Goal: Information Seeking & Learning: Learn about a topic

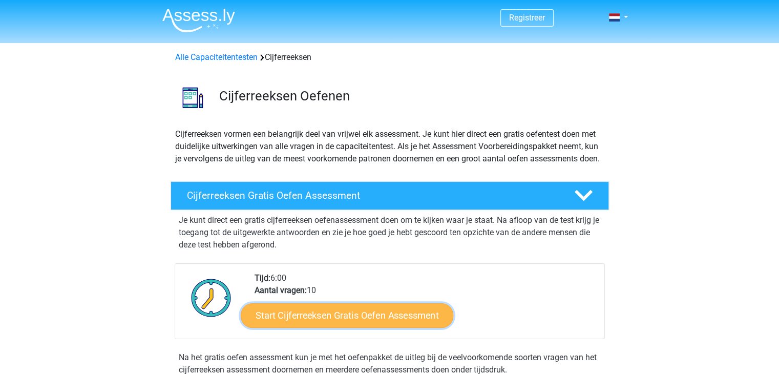
click at [364, 327] on link "Start Cijferreeksen Gratis Oefen Assessment" at bounding box center [347, 315] width 213 height 25
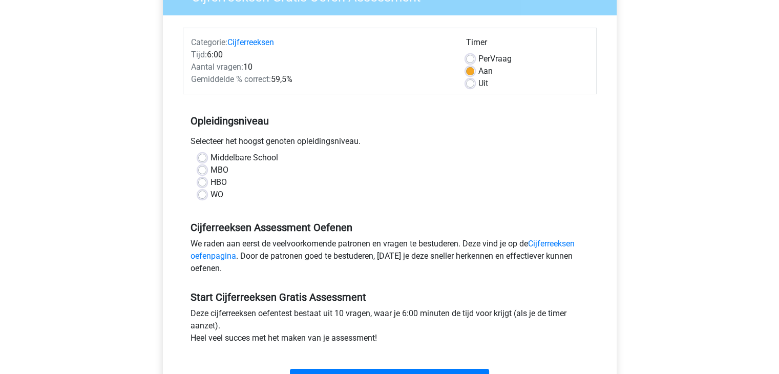
scroll to position [106, 0]
click at [227, 159] on label "Middelbare School" at bounding box center [244, 157] width 68 height 12
click at [206, 159] on input "Middelbare School" at bounding box center [202, 156] width 8 height 10
radio input "true"
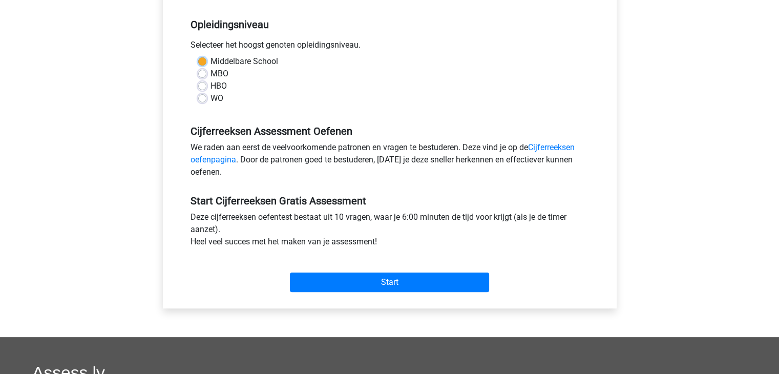
scroll to position [202, 0]
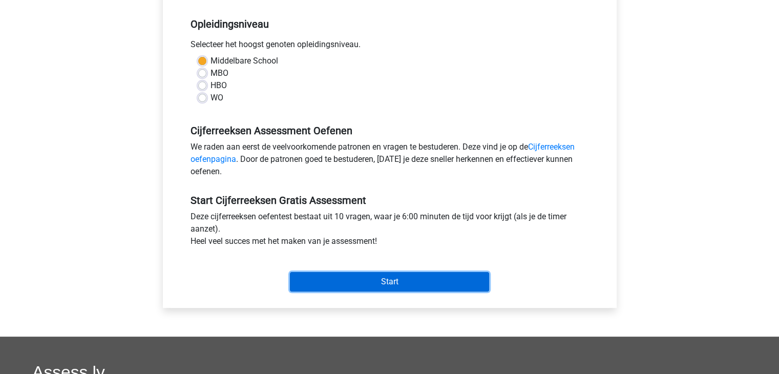
click at [362, 279] on input "Start" at bounding box center [389, 281] width 199 height 19
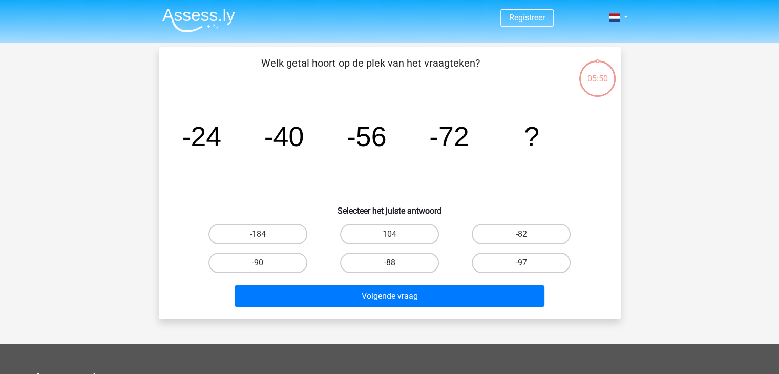
click at [386, 259] on label "-88" at bounding box center [389, 262] width 99 height 20
click at [389, 263] on input "-88" at bounding box center [392, 266] width 7 height 7
radio input "true"
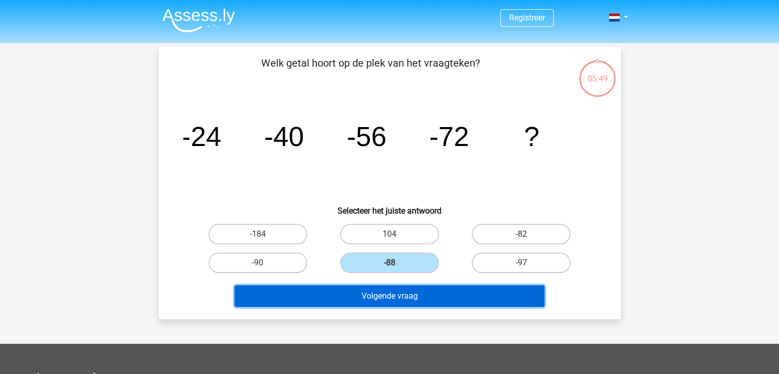
click at [383, 303] on button "Volgende vraag" at bounding box center [390, 296] width 310 height 22
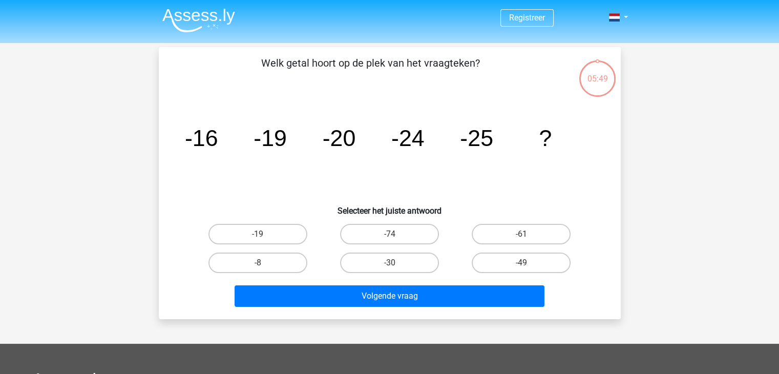
scroll to position [47, 0]
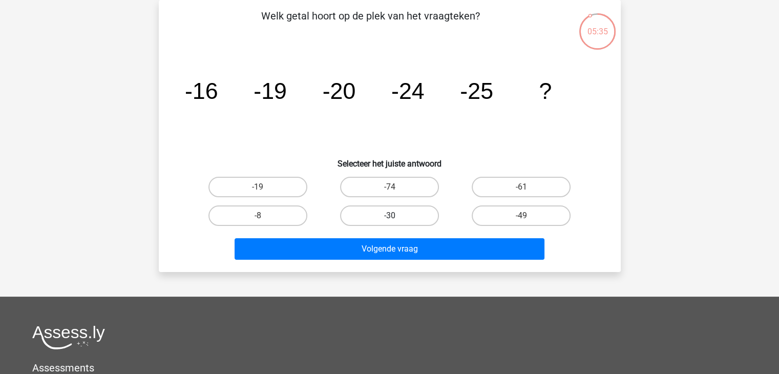
click at [397, 221] on label "-30" at bounding box center [389, 215] width 99 height 20
click at [396, 221] on input "-30" at bounding box center [392, 219] width 7 height 7
radio input "true"
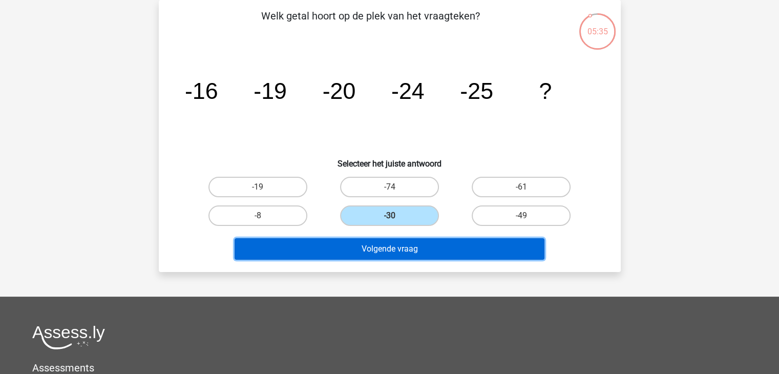
click at [398, 255] on button "Volgende vraag" at bounding box center [390, 249] width 310 height 22
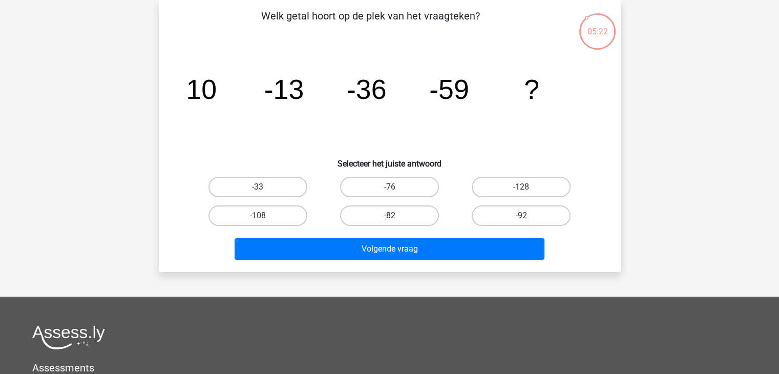
click at [416, 220] on label "-82" at bounding box center [389, 215] width 99 height 20
click at [396, 220] on input "-82" at bounding box center [392, 219] width 7 height 7
radio input "true"
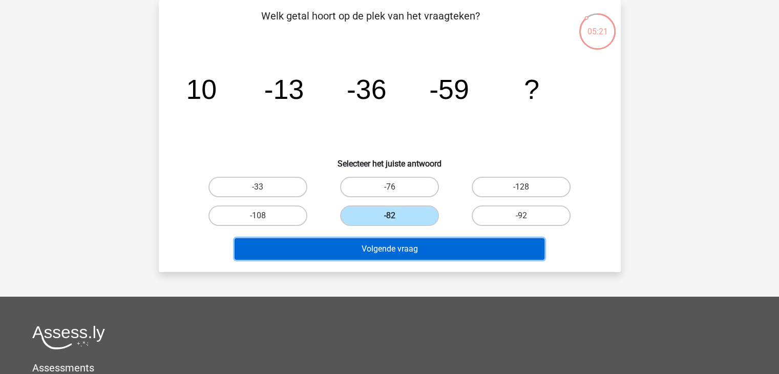
click at [409, 250] on button "Volgende vraag" at bounding box center [390, 249] width 310 height 22
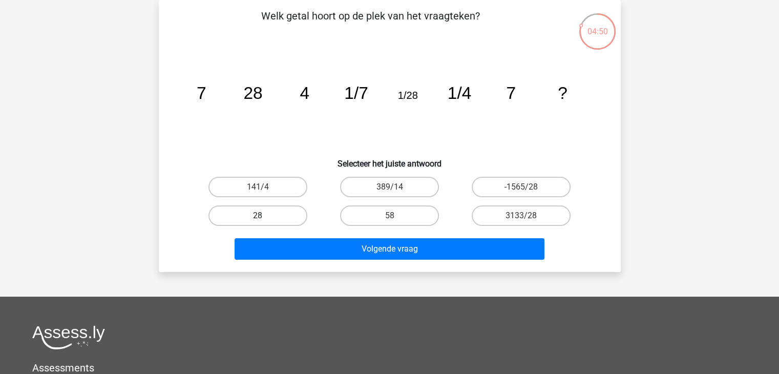
click at [300, 214] on label "28" at bounding box center [257, 215] width 99 height 20
click at [264, 216] on input "28" at bounding box center [261, 219] width 7 height 7
radio input "true"
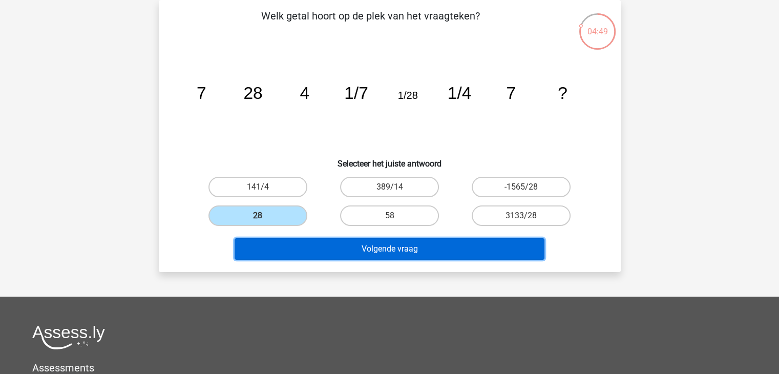
click at [330, 241] on button "Volgende vraag" at bounding box center [390, 249] width 310 height 22
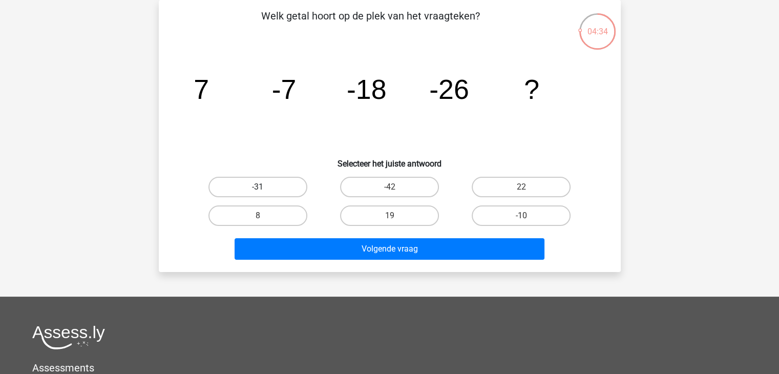
click at [292, 189] on label "-31" at bounding box center [257, 187] width 99 height 20
click at [264, 189] on input "-31" at bounding box center [261, 190] width 7 height 7
radio input "true"
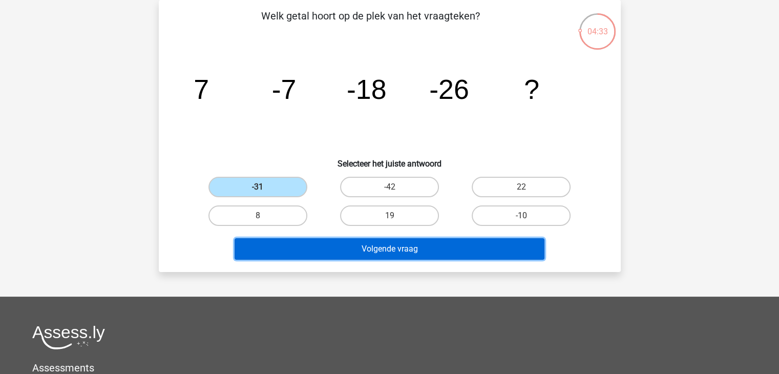
click at [338, 257] on button "Volgende vraag" at bounding box center [390, 249] width 310 height 22
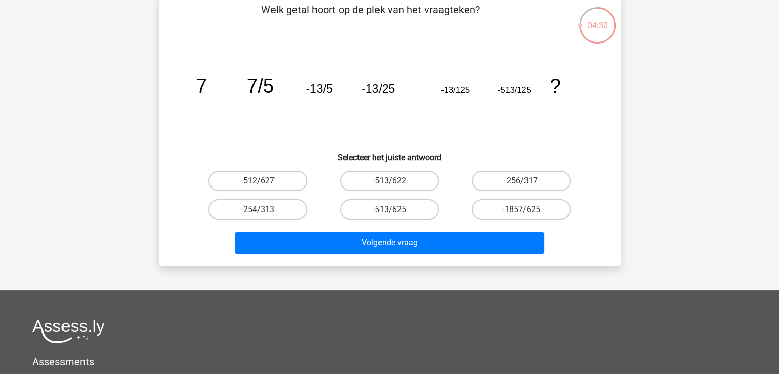
scroll to position [62, 0]
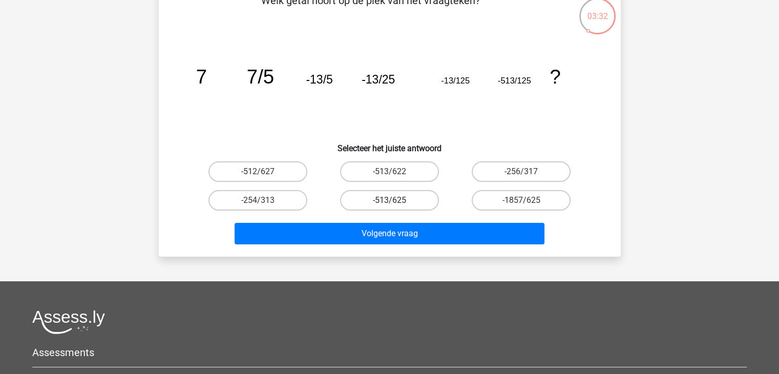
click at [414, 197] on label "-513/625" at bounding box center [389, 200] width 99 height 20
click at [396, 200] on input "-513/625" at bounding box center [392, 203] width 7 height 7
radio input "true"
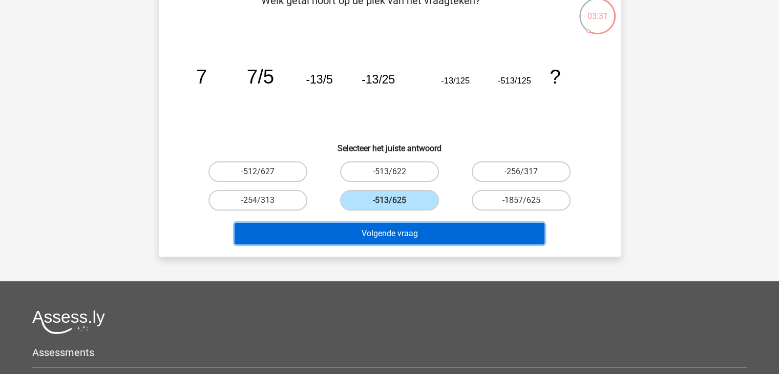
click at [403, 230] on button "Volgende vraag" at bounding box center [390, 234] width 310 height 22
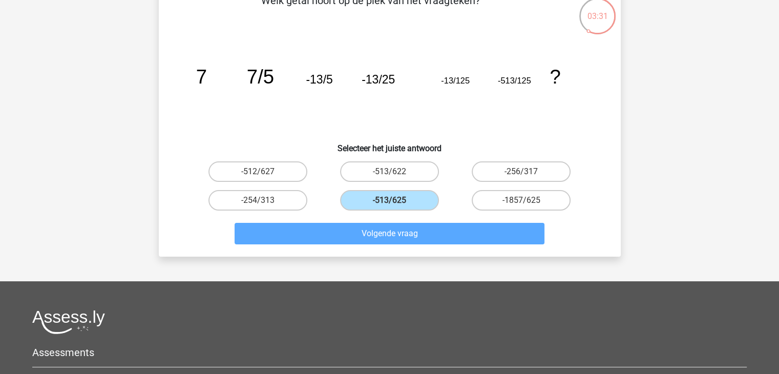
scroll to position [47, 0]
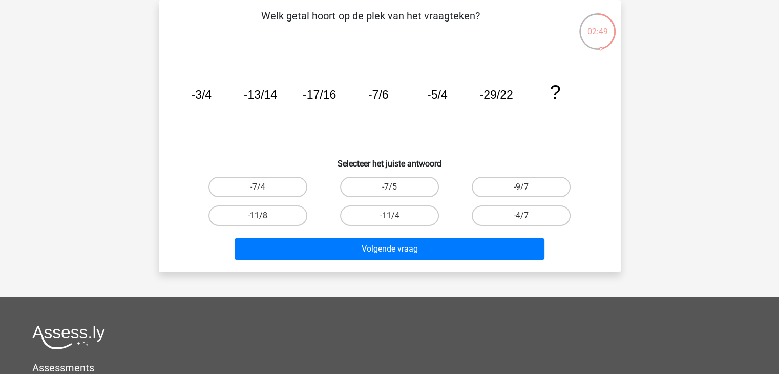
click at [277, 218] on label "-11/8" at bounding box center [257, 215] width 99 height 20
click at [264, 218] on input "-11/8" at bounding box center [261, 219] width 7 height 7
radio input "true"
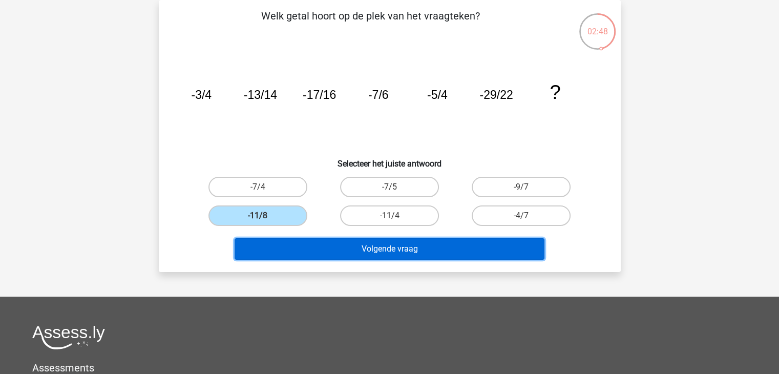
click at [354, 244] on button "Volgende vraag" at bounding box center [390, 249] width 310 height 22
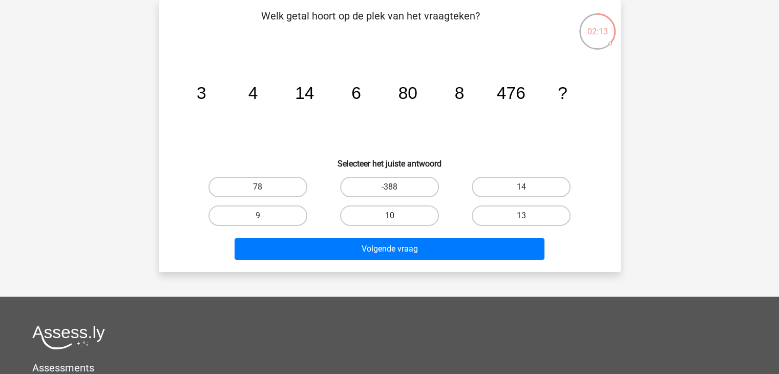
click at [374, 222] on label "10" at bounding box center [389, 215] width 99 height 20
click at [389, 222] on input "10" at bounding box center [392, 219] width 7 height 7
radio input "true"
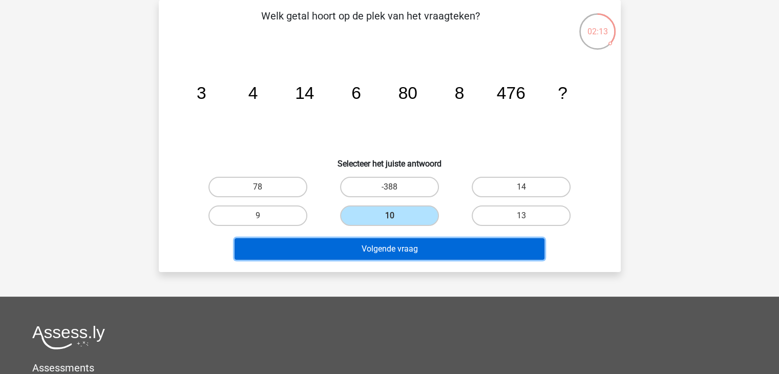
click at [346, 252] on button "Volgende vraag" at bounding box center [390, 249] width 310 height 22
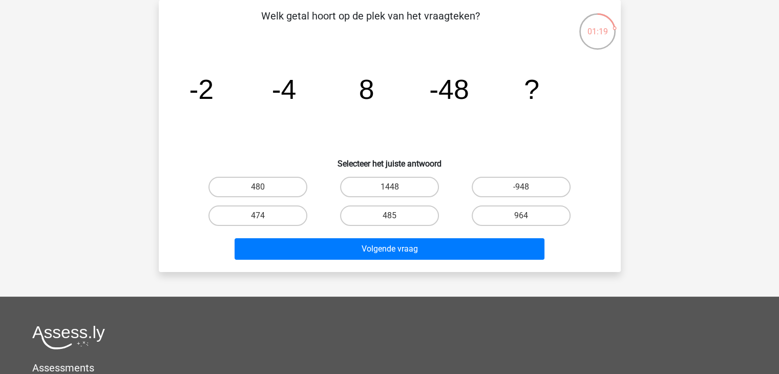
click at [485, 126] on icon "image/svg+xml -2 -4 8 -48 ?" at bounding box center [389, 98] width 413 height 103
click at [453, 142] on icon "image/svg+xml -2 -4 8 -48 ?" at bounding box center [389, 98] width 413 height 103
click at [405, 192] on label "1448" at bounding box center [389, 187] width 99 height 20
click at [396, 192] on input "1448" at bounding box center [392, 190] width 7 height 7
radio input "true"
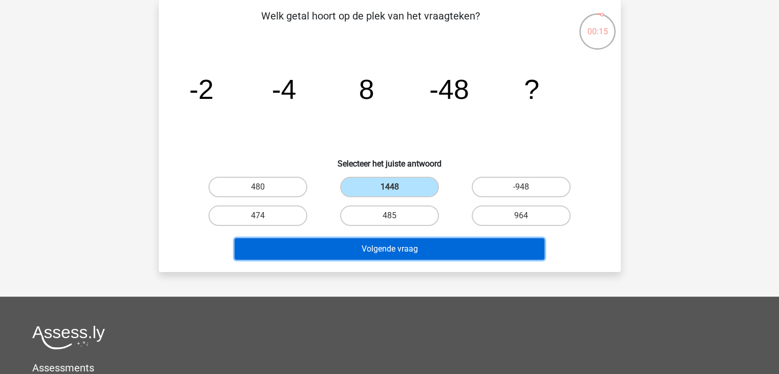
click at [378, 244] on button "Volgende vraag" at bounding box center [390, 249] width 310 height 22
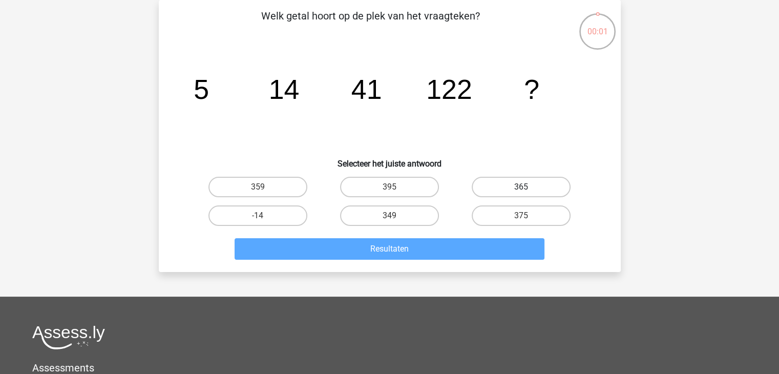
click at [500, 186] on label "365" at bounding box center [521, 187] width 99 height 20
click at [521, 187] on input "365" at bounding box center [524, 190] width 7 height 7
radio input "true"
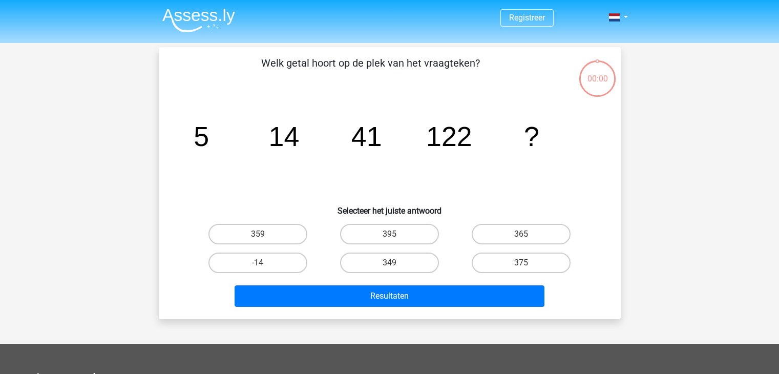
scroll to position [47, 0]
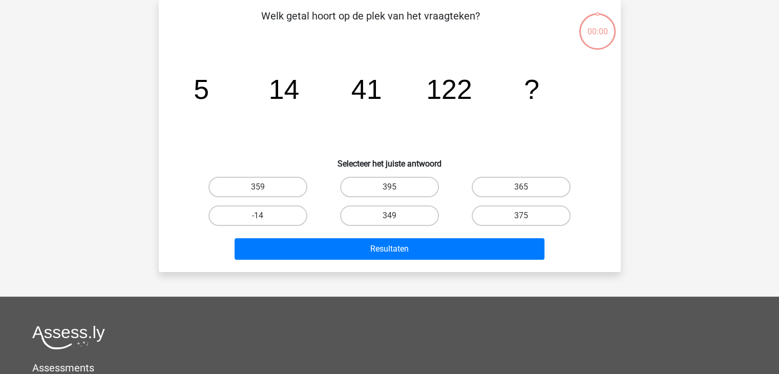
click at [418, 230] on div "Resultaten" at bounding box center [389, 247] width 429 height 34
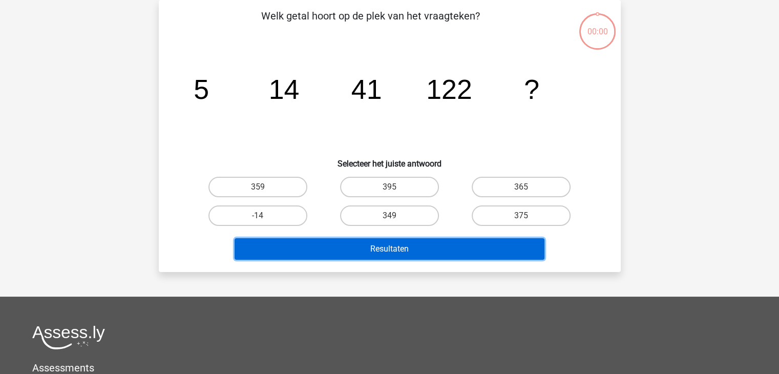
click at [416, 239] on button "Resultaten" at bounding box center [390, 249] width 310 height 22
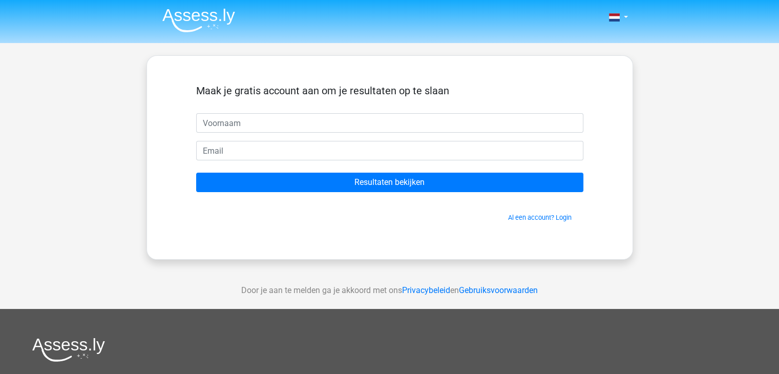
type input "j"
type input "Jawad"
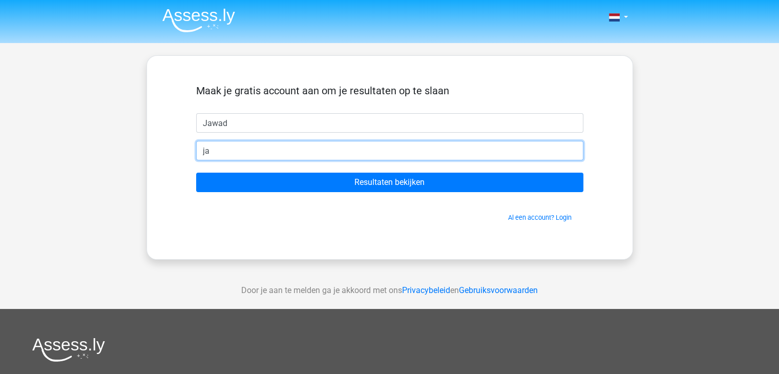
type input "jawad65mn@hotmail.nl"
click at [196, 173] on input "Resultaten bekijken" at bounding box center [389, 182] width 387 height 19
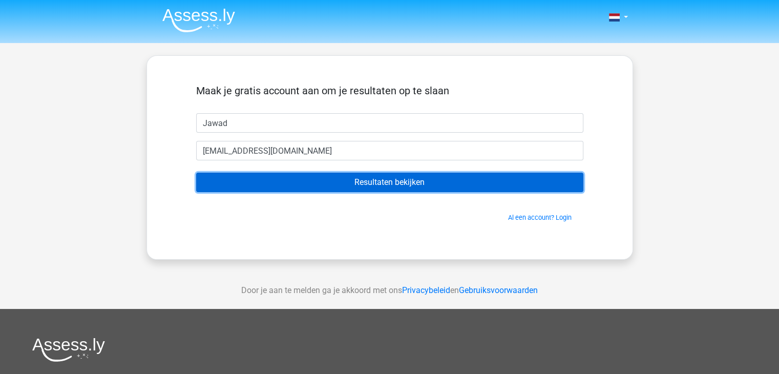
click at [375, 187] on input "Resultaten bekijken" at bounding box center [389, 182] width 387 height 19
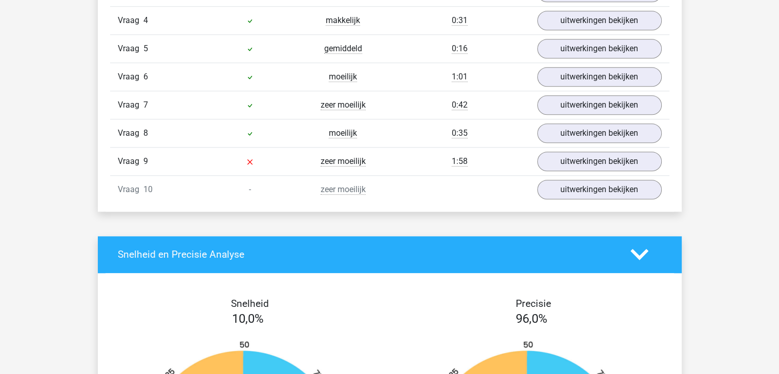
scroll to position [962, 0]
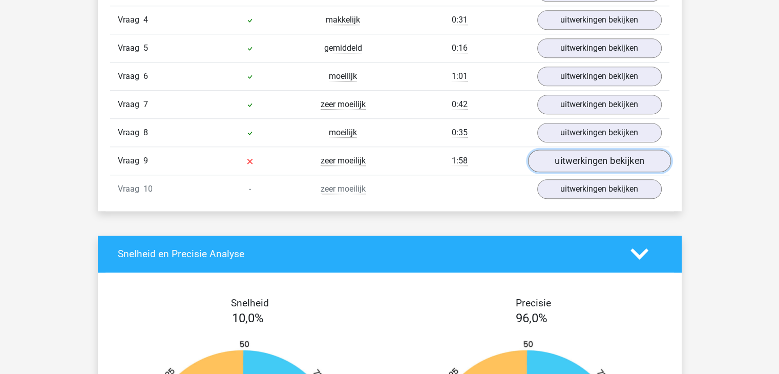
click at [564, 150] on link "uitwerkingen bekijken" at bounding box center [598, 161] width 143 height 23
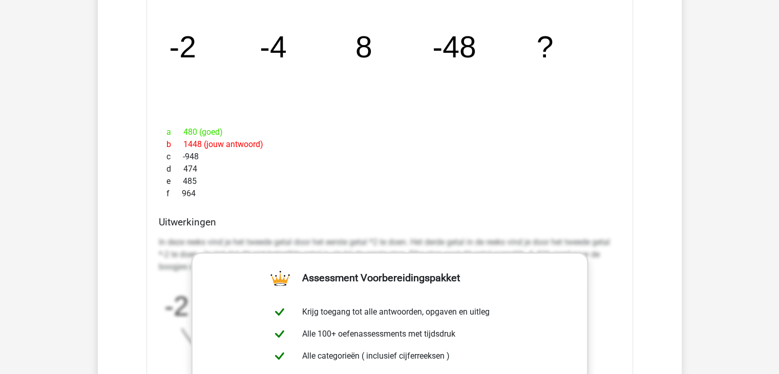
scroll to position [1167, 0]
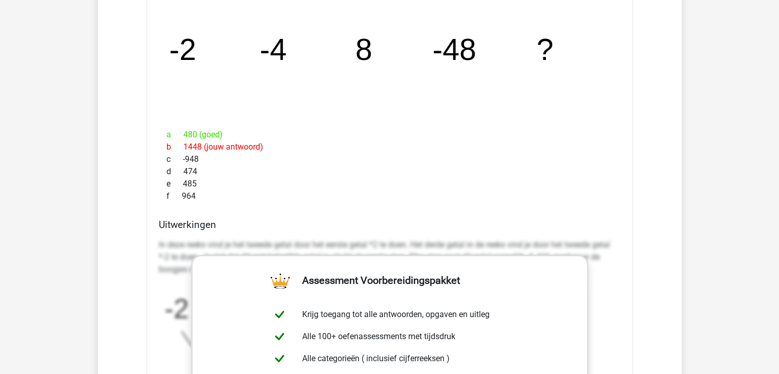
drag, startPoint x: 167, startPoint y: 132, endPoint x: 234, endPoint y: 126, distance: 66.8
click at [234, 129] on div "a 480 (goed)" at bounding box center [390, 135] width 462 height 12
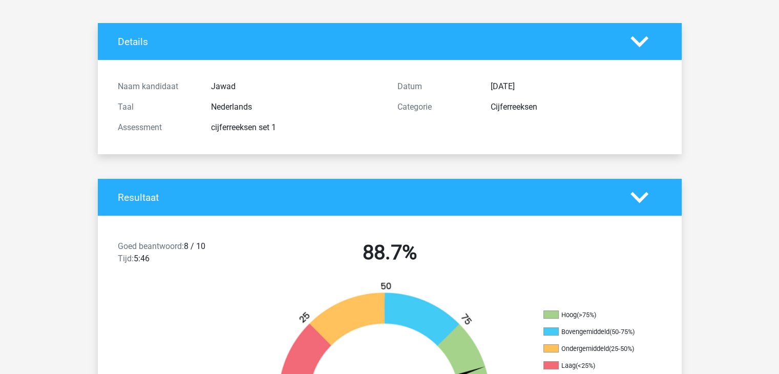
scroll to position [0, 0]
